Goal: Task Accomplishment & Management: Manage account settings

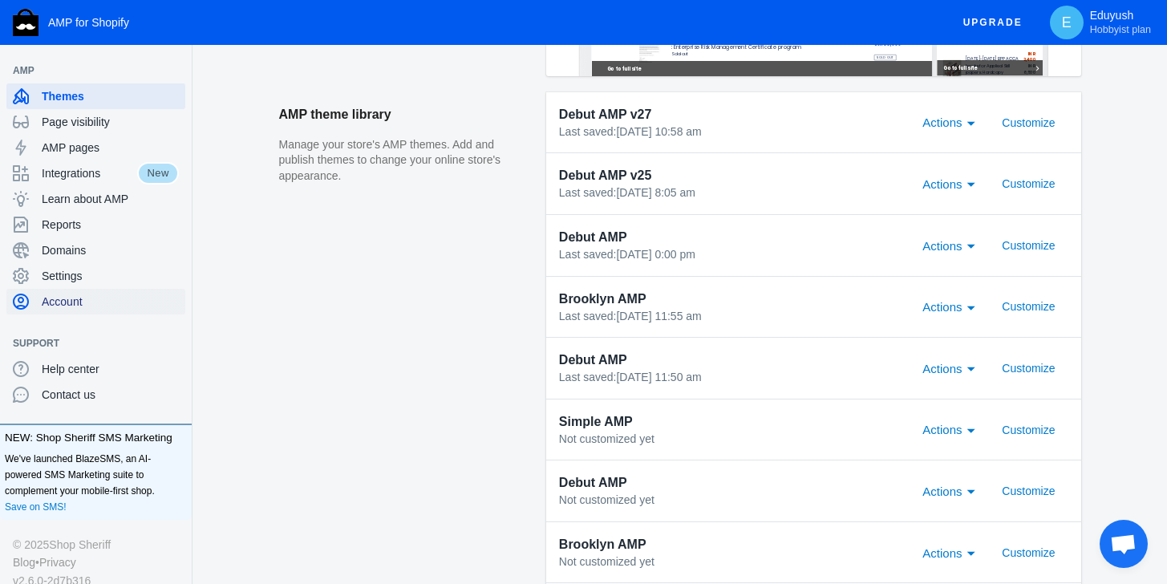
scroll to position [30, 0]
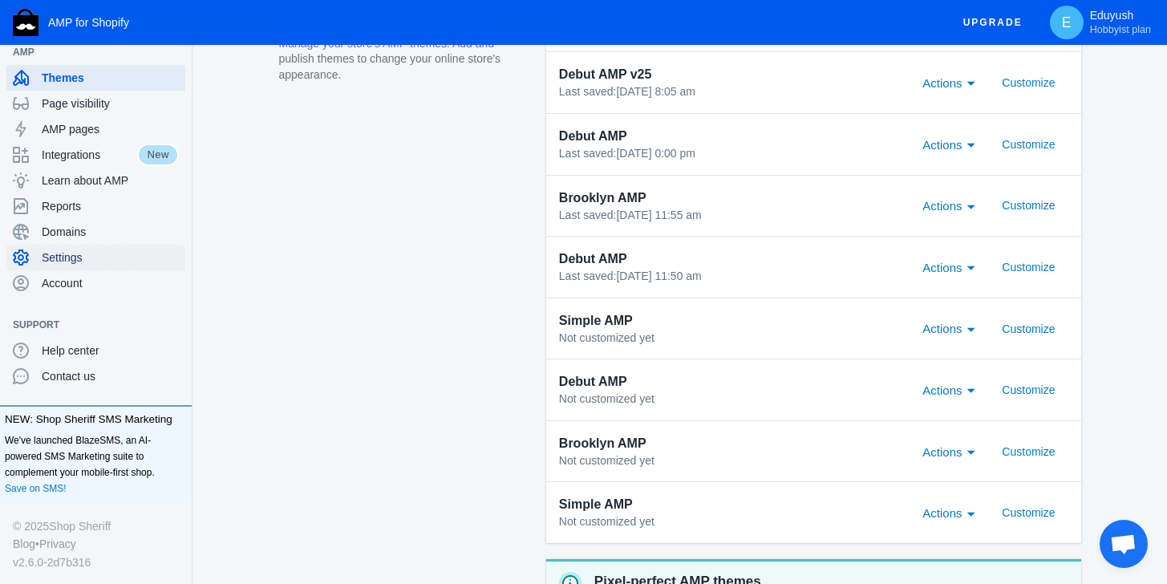
click at [62, 253] on span "Settings" at bounding box center [110, 257] width 137 height 16
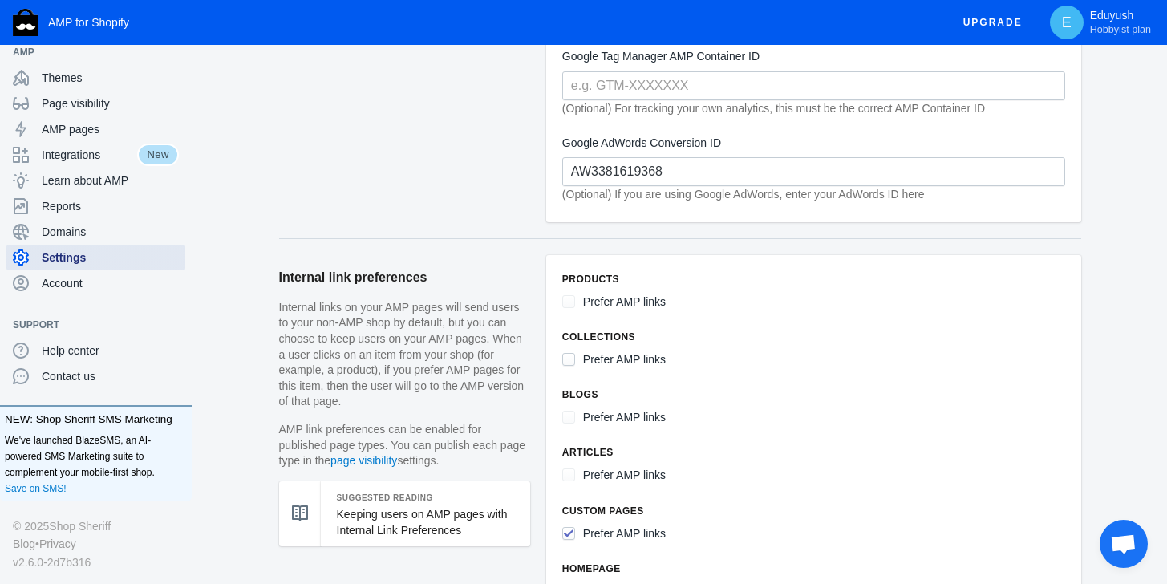
scroll to position [79, 0]
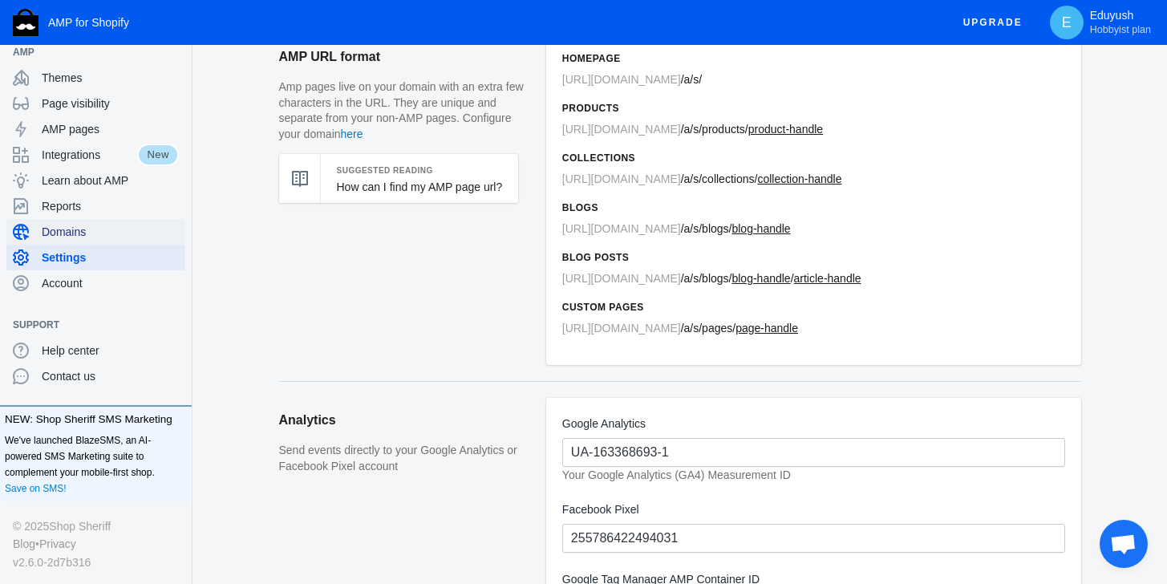
click at [103, 224] on span "Domains" at bounding box center [110, 232] width 137 height 16
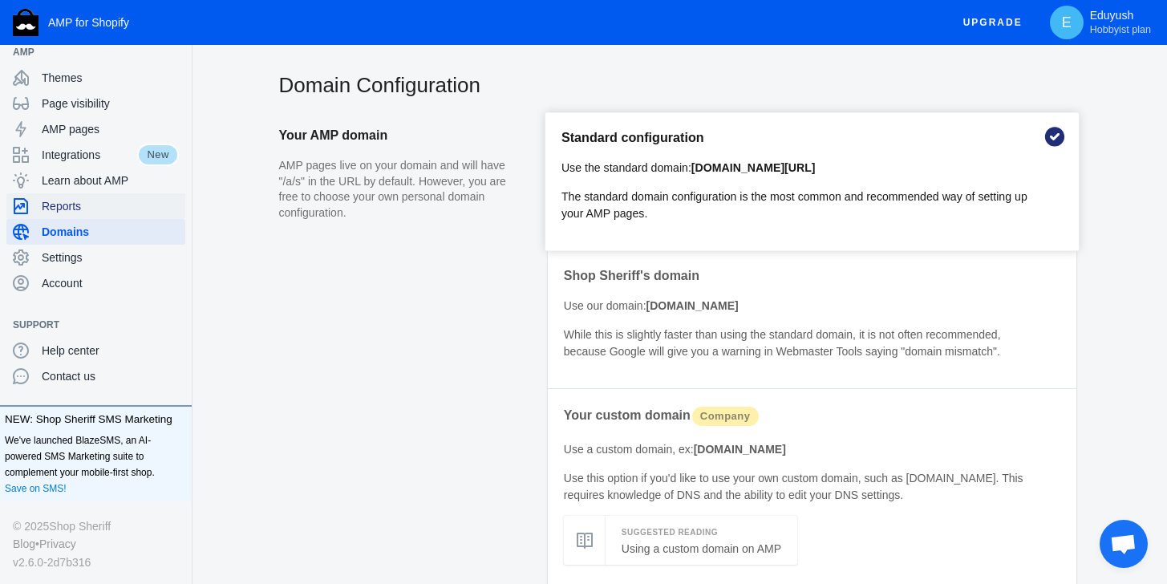
click at [91, 202] on span "Reports" at bounding box center [110, 206] width 137 height 16
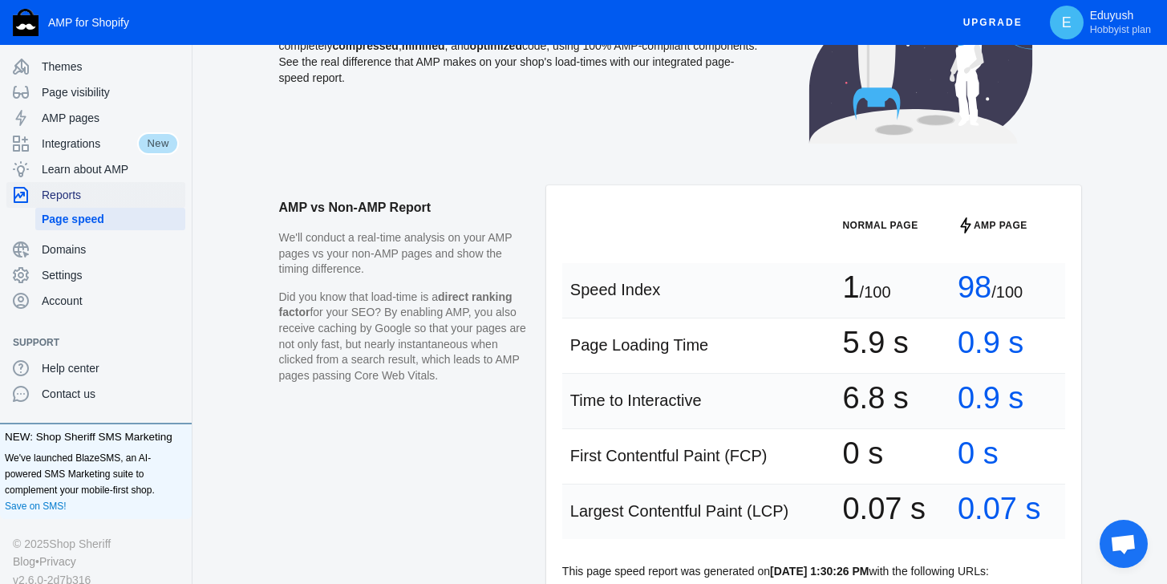
scroll to position [207, 0]
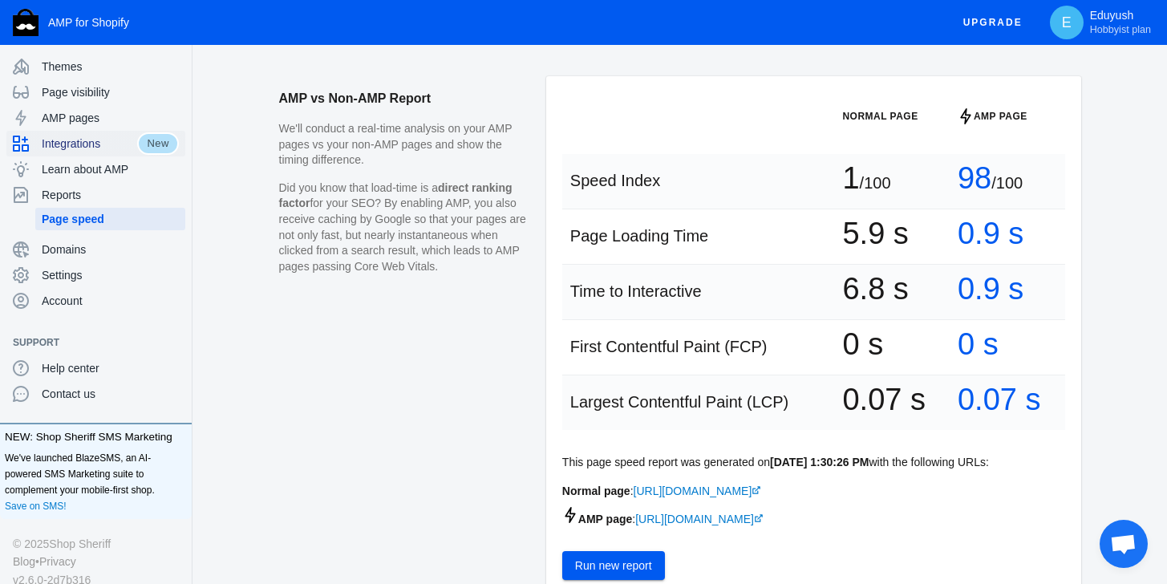
click at [97, 141] on span "Integrations" at bounding box center [89, 144] width 95 height 16
click at [100, 121] on span "AMP pages" at bounding box center [110, 118] width 137 height 16
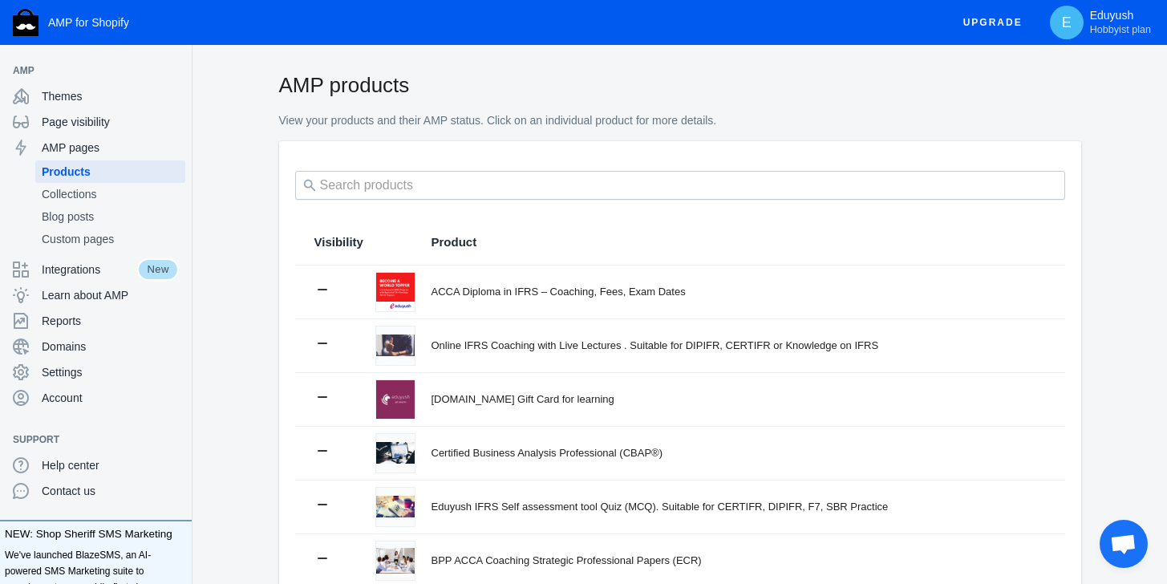
scroll to position [363, 0]
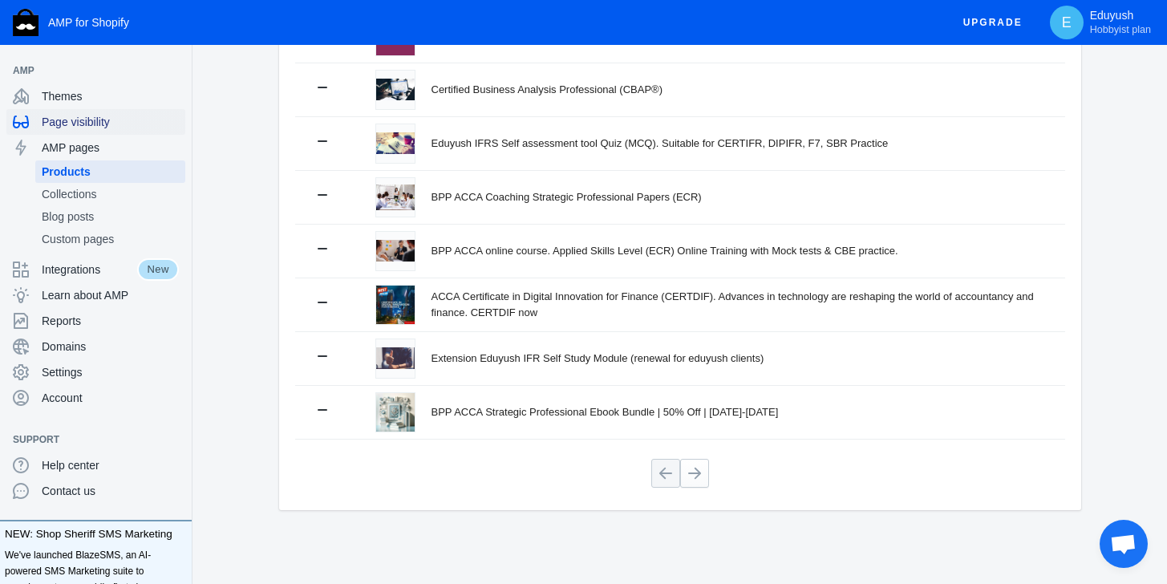
click at [105, 118] on span "Page visibility" at bounding box center [110, 122] width 137 height 16
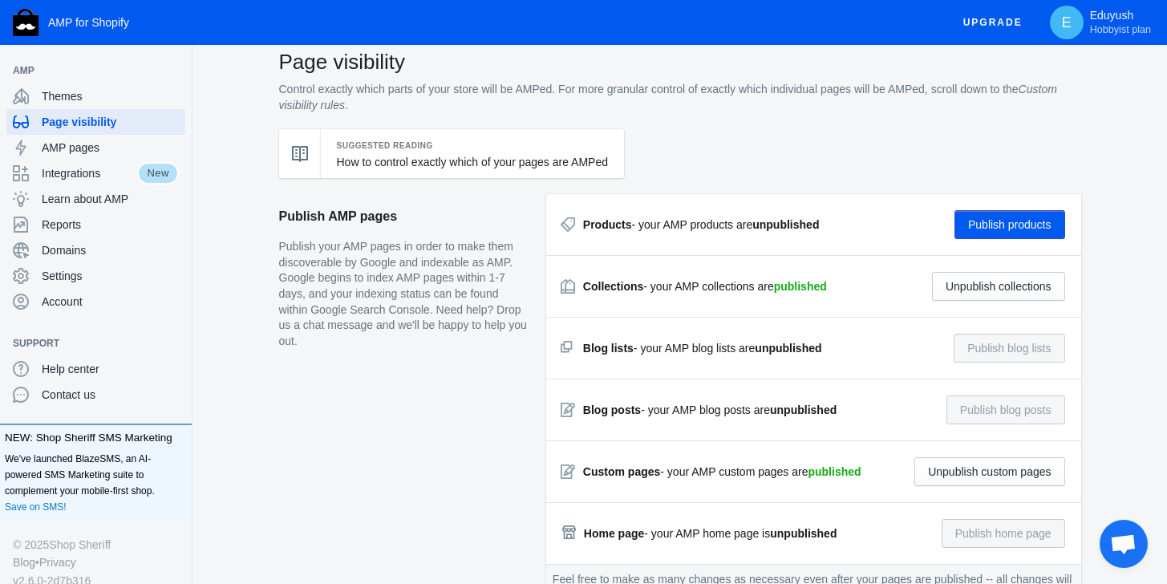
scroll to position [134, 0]
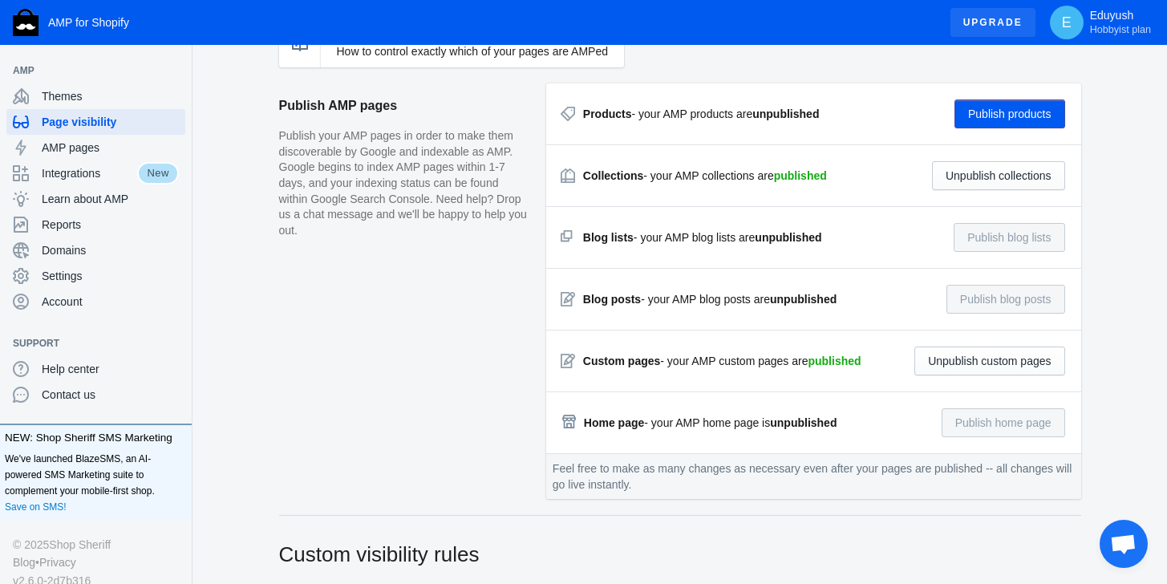
click at [983, 29] on span "Upgrade" at bounding box center [992, 22] width 59 height 29
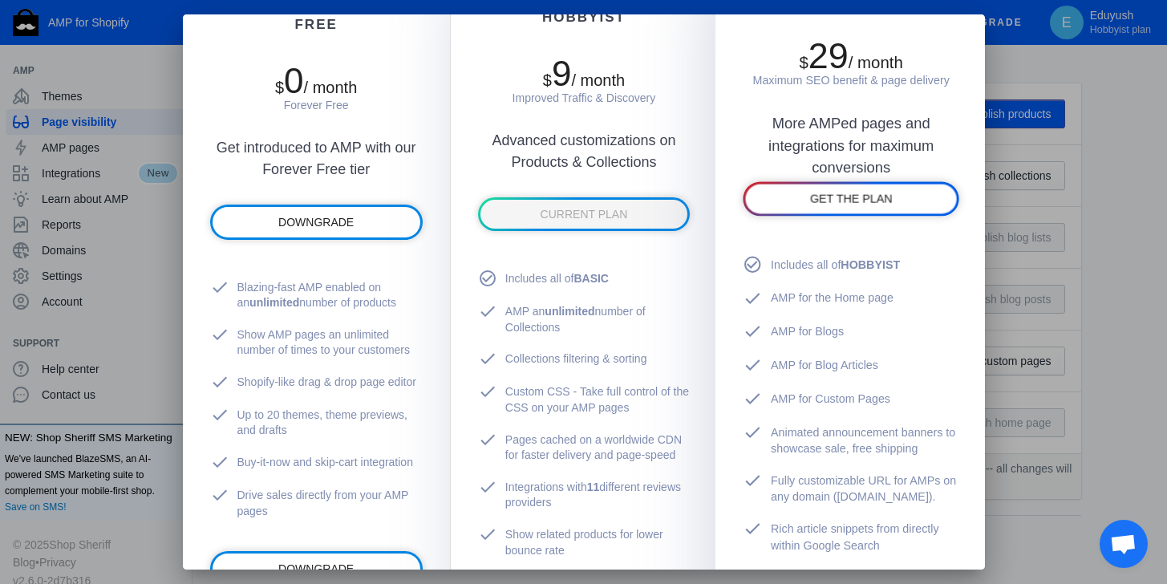
scroll to position [231, 0]
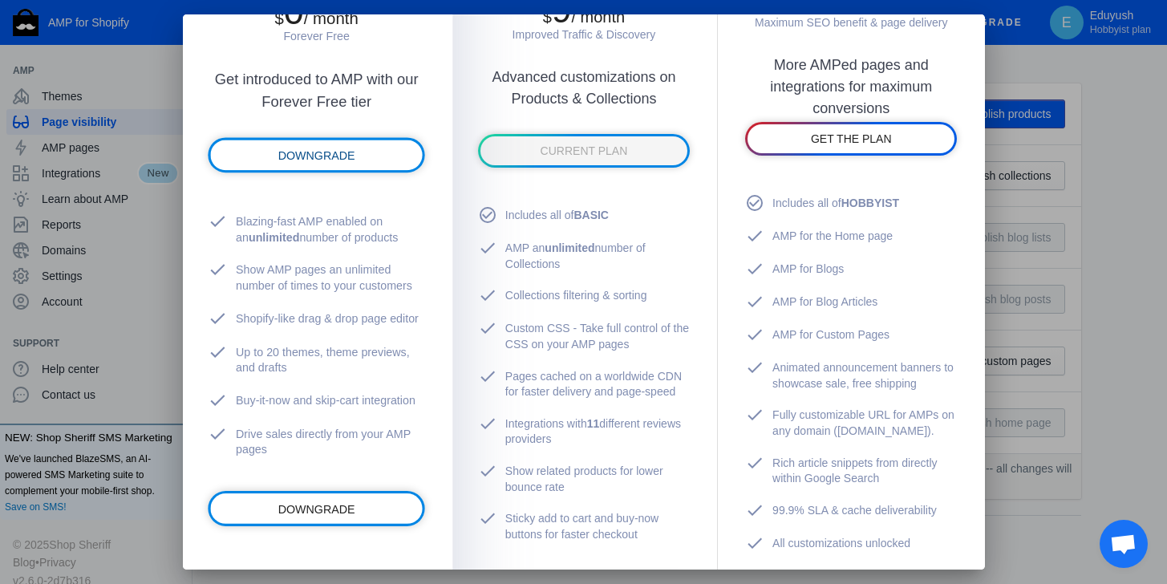
click at [322, 162] on span "DOWNGRADE" at bounding box center [315, 155] width 77 height 13
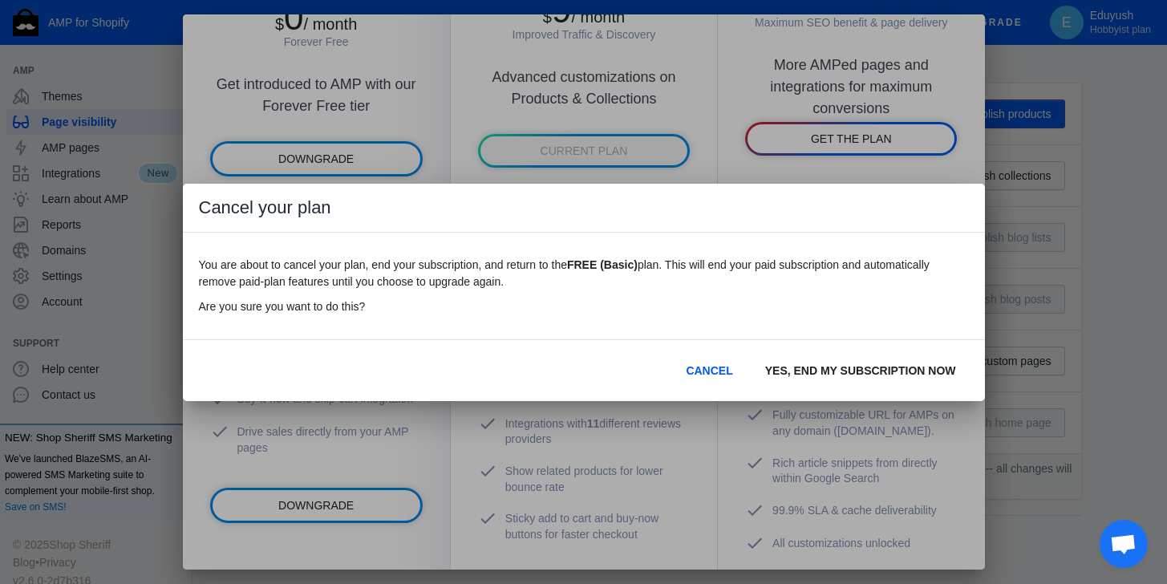
click at [829, 365] on span "YES, END MY SUBSCRIPTION NOW" at bounding box center [860, 370] width 191 height 13
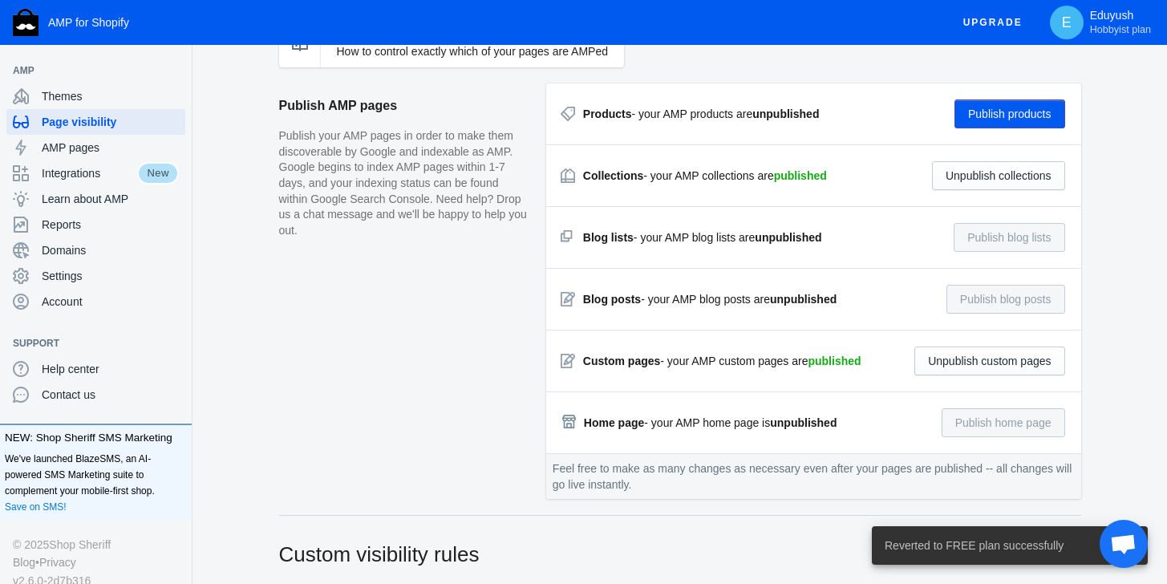
scroll to position [0, 0]
